Goal: Task Accomplishment & Management: Manage account settings

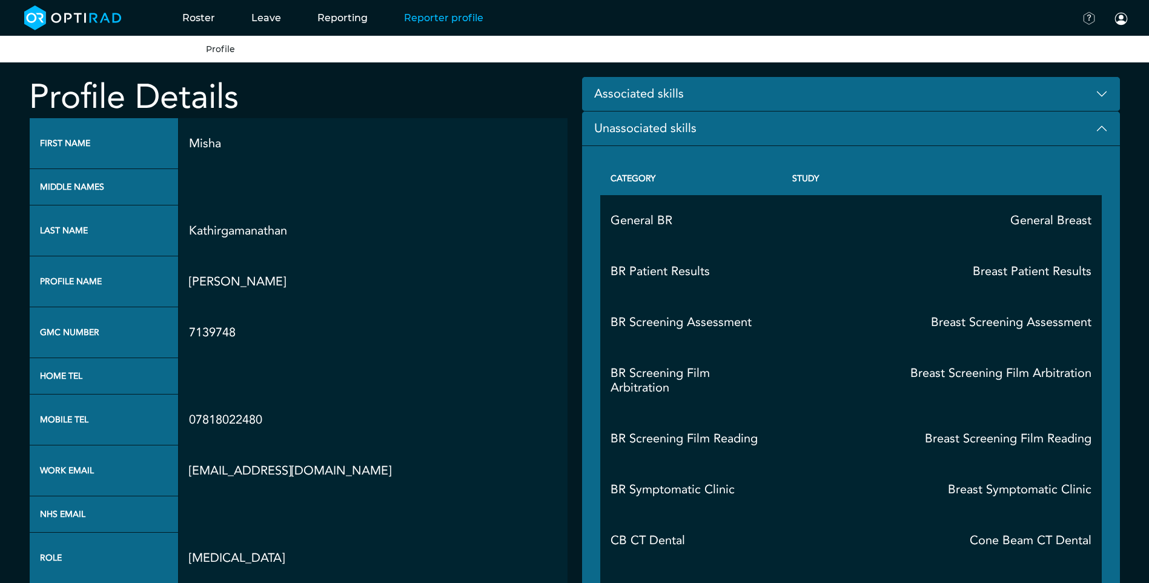
scroll to position [909, 0]
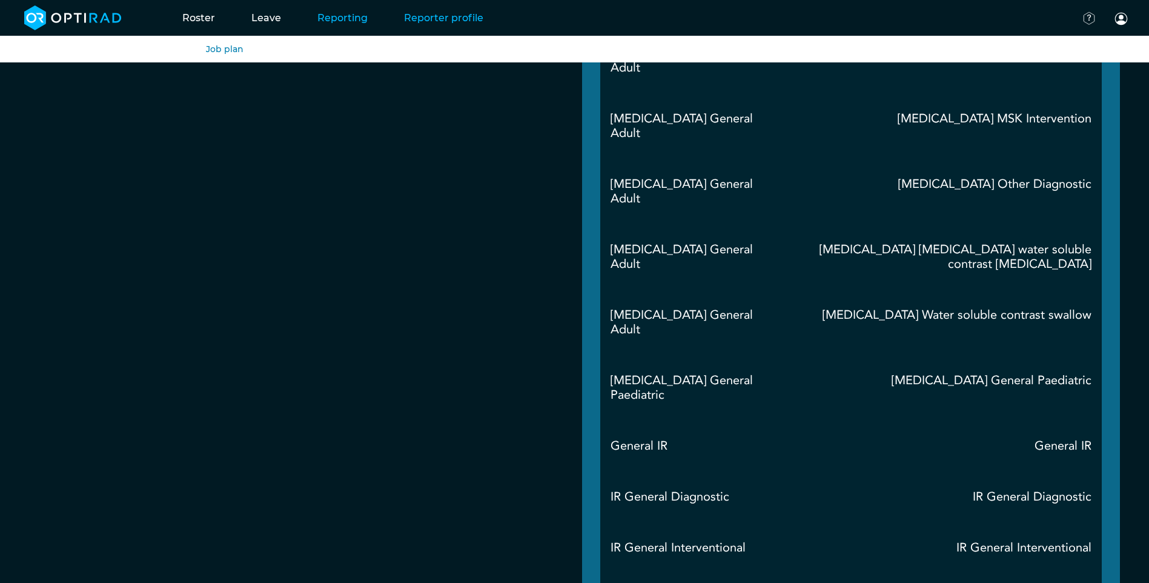
click at [325, 18] on link "Reporting" at bounding box center [342, 18] width 87 height 48
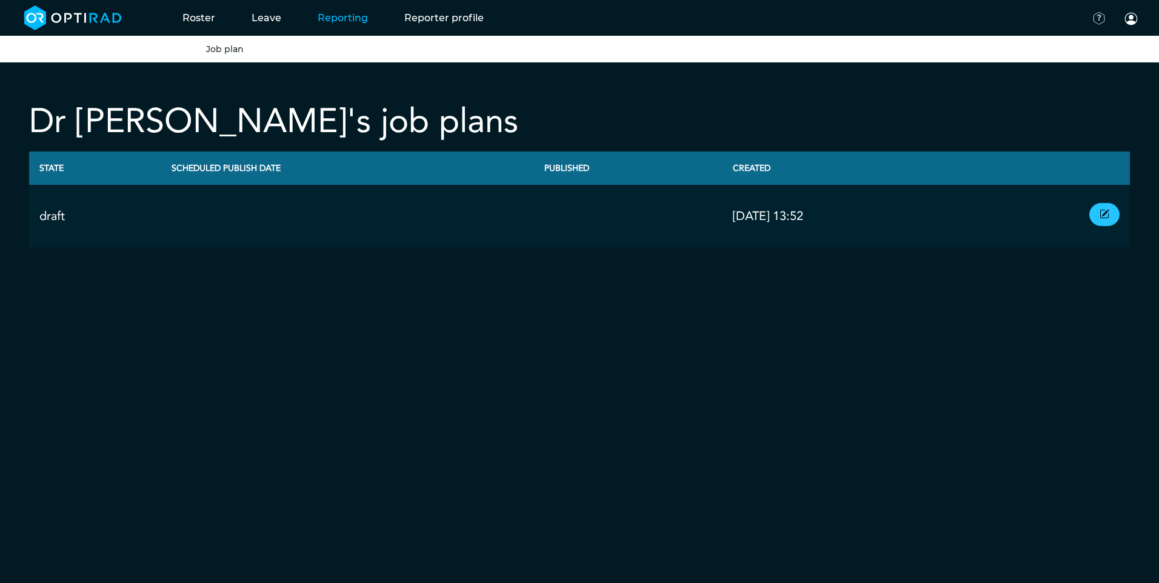
click at [1103, 213] on icon at bounding box center [1104, 214] width 10 height 13
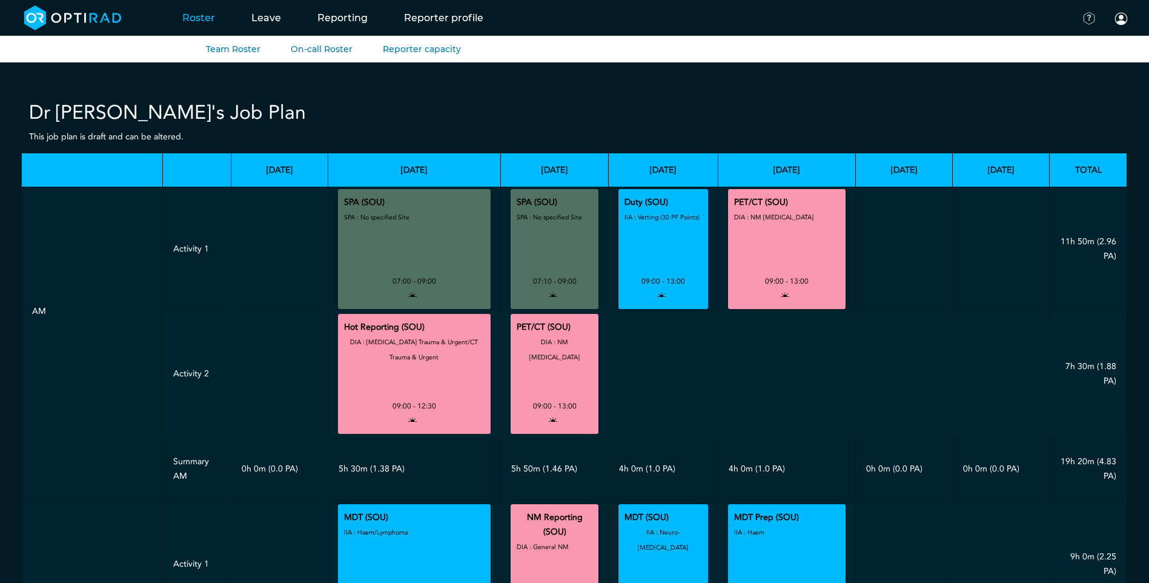
click at [205, 19] on link "Roster" at bounding box center [198, 18] width 69 height 48
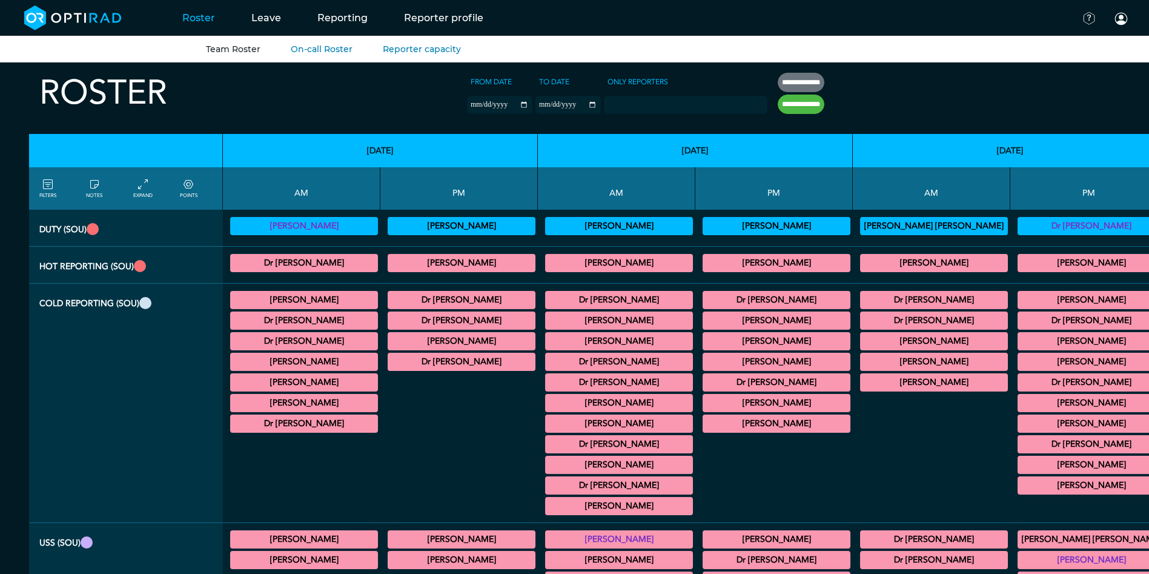
click at [1020, 225] on summary "Dr [PERSON_NAME]" at bounding box center [1092, 226] width 144 height 15
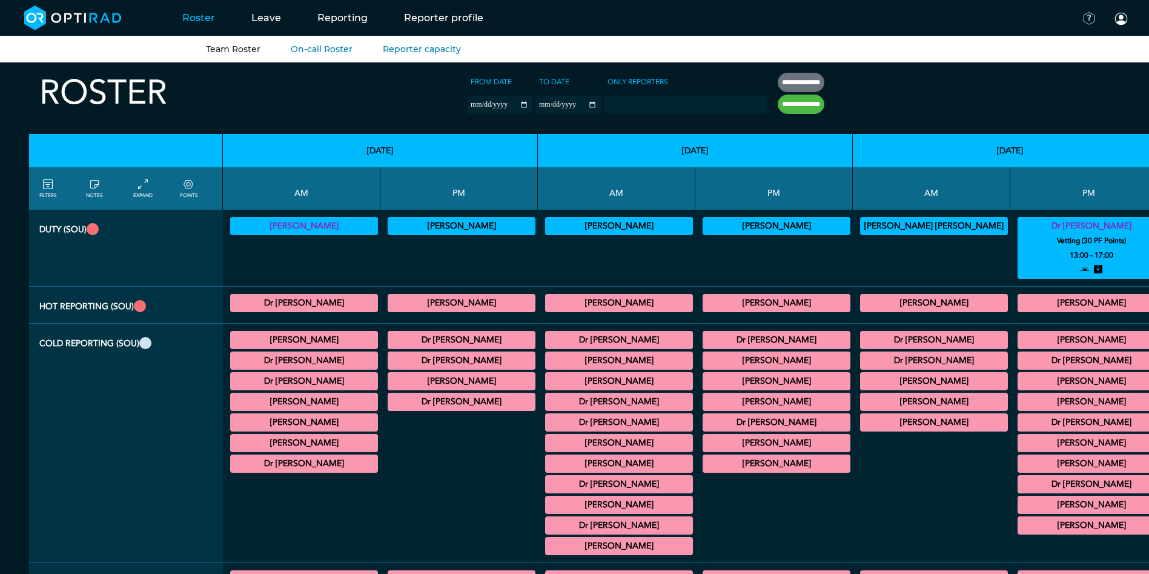
click at [1020, 225] on summary "Dr [PERSON_NAME]" at bounding box center [1092, 226] width 144 height 15
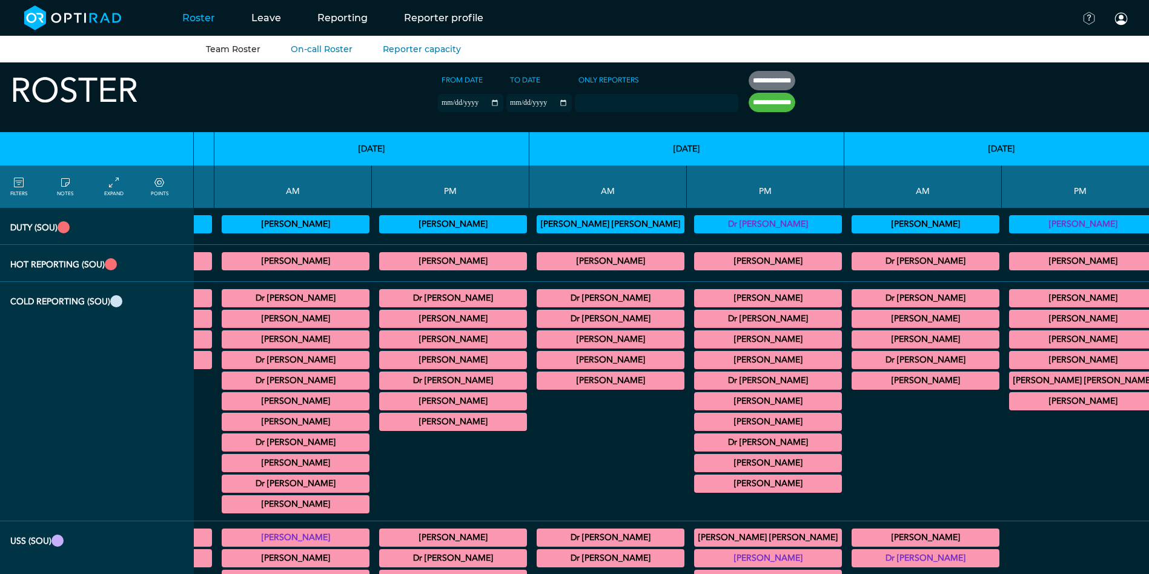
scroll to position [0, 324]
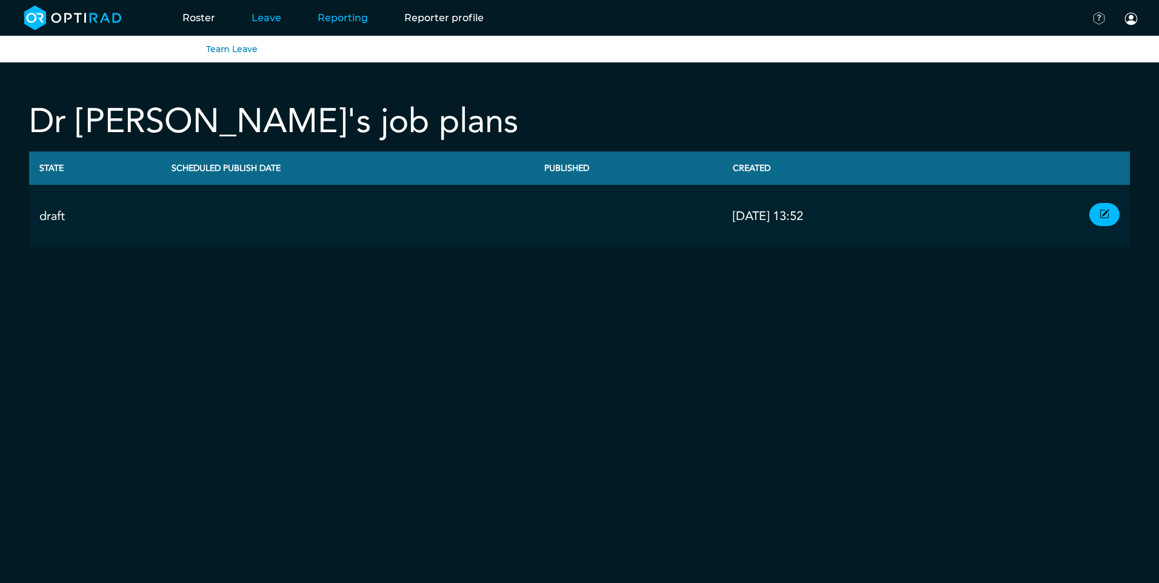
drag, startPoint x: 0, startPoint y: 0, endPoint x: 248, endPoint y: 19, distance: 249.2
click at [248, 19] on link "Leave" at bounding box center [266, 18] width 66 height 48
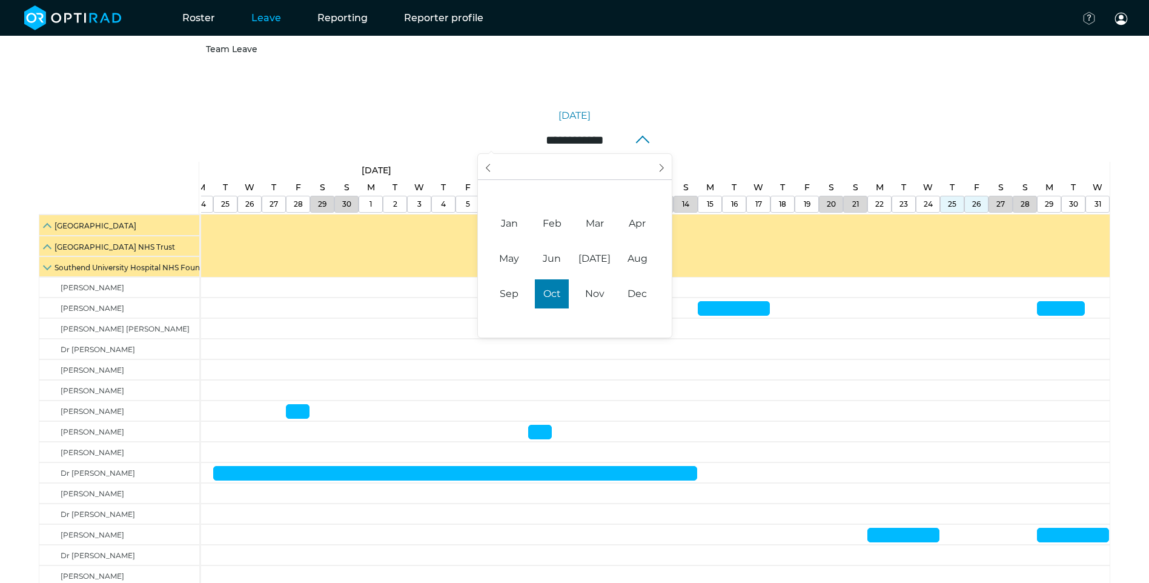
click at [645, 131] on input "**********" at bounding box center [575, 139] width 194 height 25
click at [634, 302] on span "Dec" at bounding box center [637, 293] width 34 height 29
type input "**********"
